Goal: Communication & Community: Ask a question

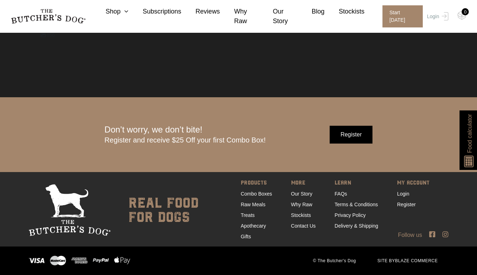
scroll to position [2194, 0]
click at [299, 225] on link "Contact Us" at bounding box center [303, 226] width 25 height 6
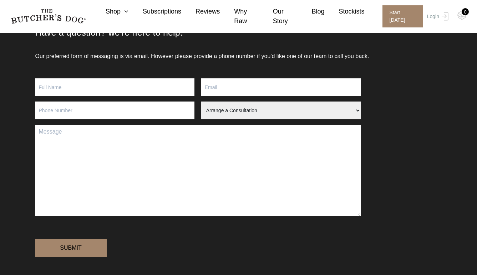
scroll to position [58, 0]
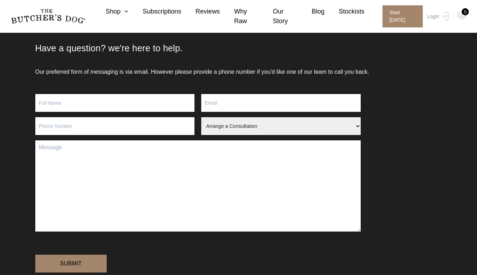
click at [227, 128] on select "Arrange a Consultation Become a Stockist Order Query Stock Enquiry" at bounding box center [280, 126] width 159 height 18
click at [201, 117] on select "Arrange a Consultation Become a Stockist Order Query Stock Enquiry" at bounding box center [280, 126] width 159 height 18
click at [72, 102] on input "Contact form" at bounding box center [114, 103] width 159 height 18
type input "[PERSON_NAME]"
type input "[PERSON_NAME][EMAIL_ADDRESS][DOMAIN_NAME]"
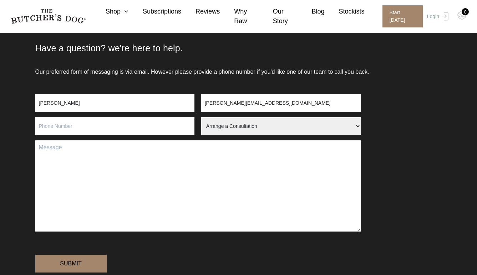
type input "0479154738"
click at [92, 159] on textarea "Contact form" at bounding box center [197, 186] width 325 height 91
click at [68, 164] on textarea "Contact form" at bounding box center [197, 186] width 325 height 91
paste textarea "Hi Team, I’m reaching out from the National Companion Pets Institute (NCPI), [G…"
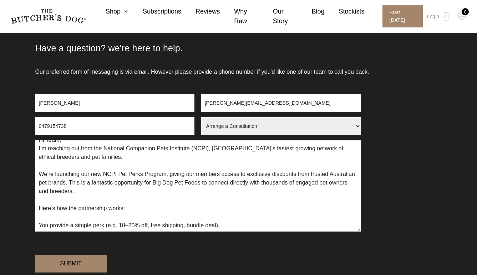
scroll to position [0, 0]
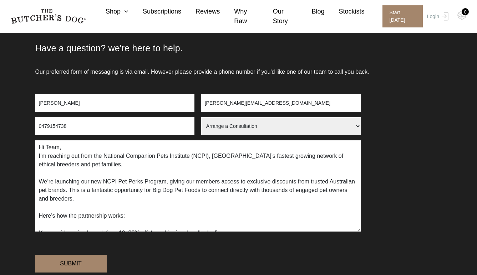
drag, startPoint x: 183, startPoint y: 190, endPoint x: 231, endPoint y: 188, distance: 48.2
click at [231, 188] on textarea "Hi Team, I’m reaching out from the National Companion Pets Institute (NCPI), [G…" at bounding box center [197, 186] width 325 height 91
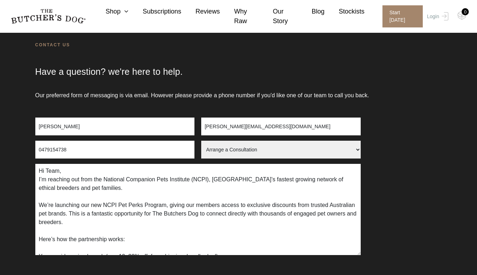
scroll to position [24, 0]
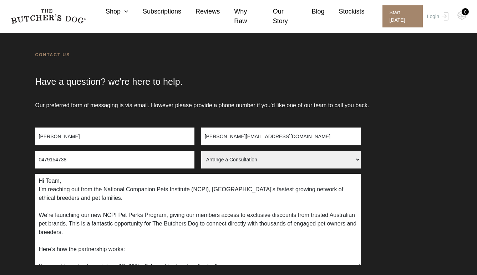
click at [216, 224] on textarea "Hi Team, I’m reaching out from the National Companion Pets Institute (NCPI), [G…" at bounding box center [197, 219] width 325 height 91
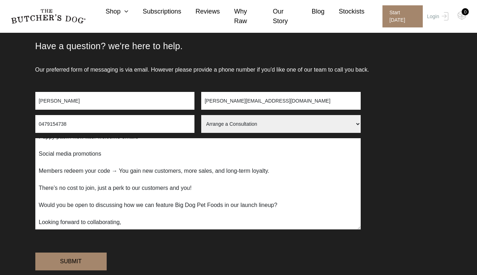
scroll to position [69, 0]
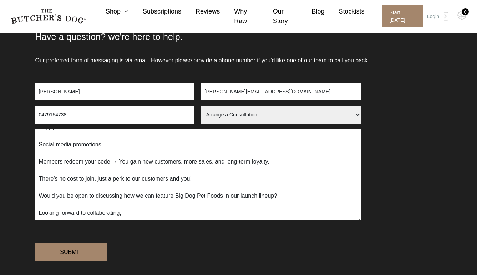
drag, startPoint x: 176, startPoint y: 195, endPoint x: 224, endPoint y: 194, distance: 47.8
click at [224, 194] on textarea "Hi Team, I’m reaching out from the National Companion Pets Institute (NCPI), [G…" at bounding box center [197, 174] width 325 height 91
click at [210, 195] on textarea "Hi Team, I’m reaching out from the National Companion Pets Institute (NCPI), [G…" at bounding box center [197, 174] width 325 height 91
click at [162, 203] on textarea "Hi Team, I’m reaching out from the National Companion Pets Institute (NCPI), [G…" at bounding box center [197, 174] width 325 height 91
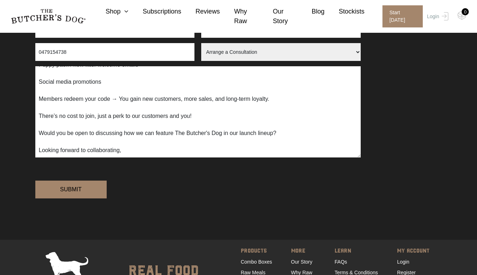
scroll to position [157, 0]
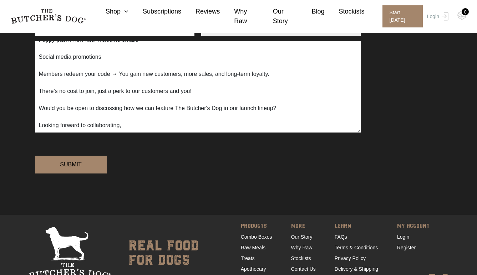
click at [131, 128] on textarea "Hi Team, I’m reaching out from the National Companion Pets Institute (NCPI), [G…" at bounding box center [197, 86] width 325 height 91
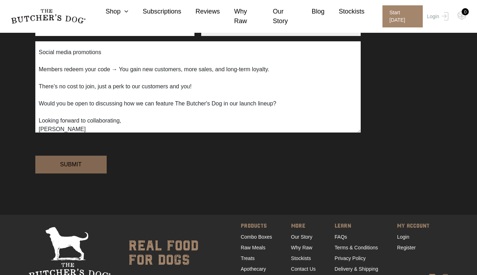
type textarea "Hi Team, I’m reaching out from the National Companion Pets Institute (NCPI), [G…"
click at [69, 174] on input "Submit" at bounding box center [70, 165] width 71 height 18
